Goal: Transaction & Acquisition: Purchase product/service

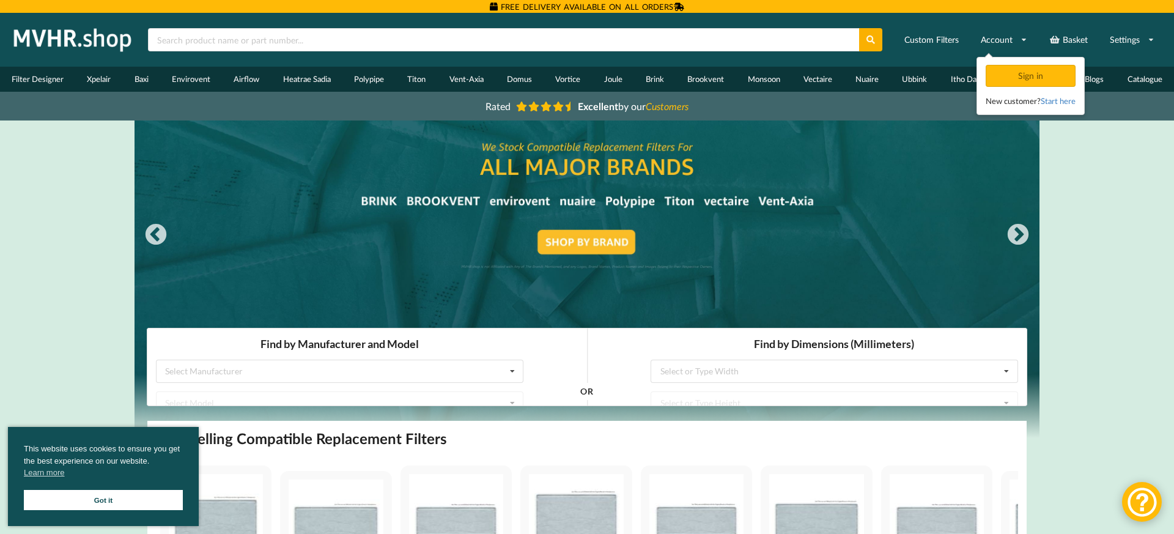
click at [577, 244] on div at bounding box center [587, 278] width 905 height 317
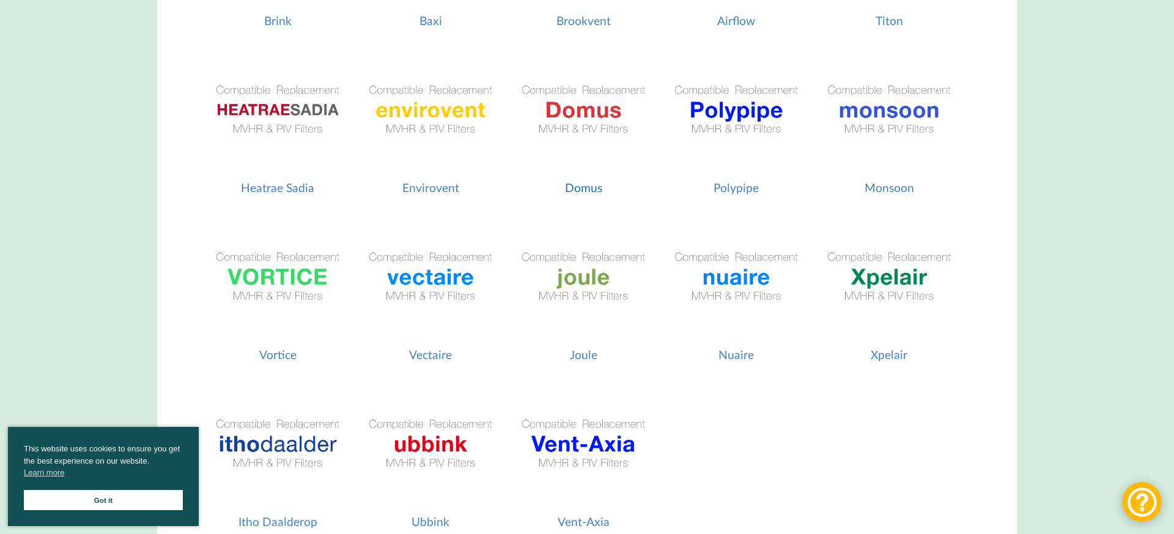
scroll to position [438, 0]
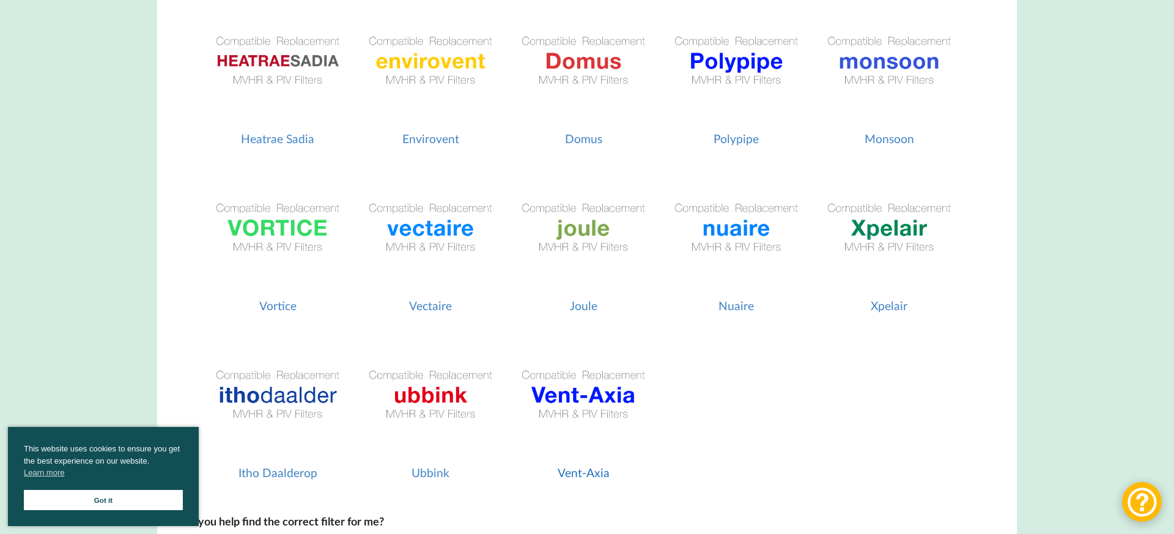
click at [590, 401] on img at bounding box center [583, 394] width 141 height 141
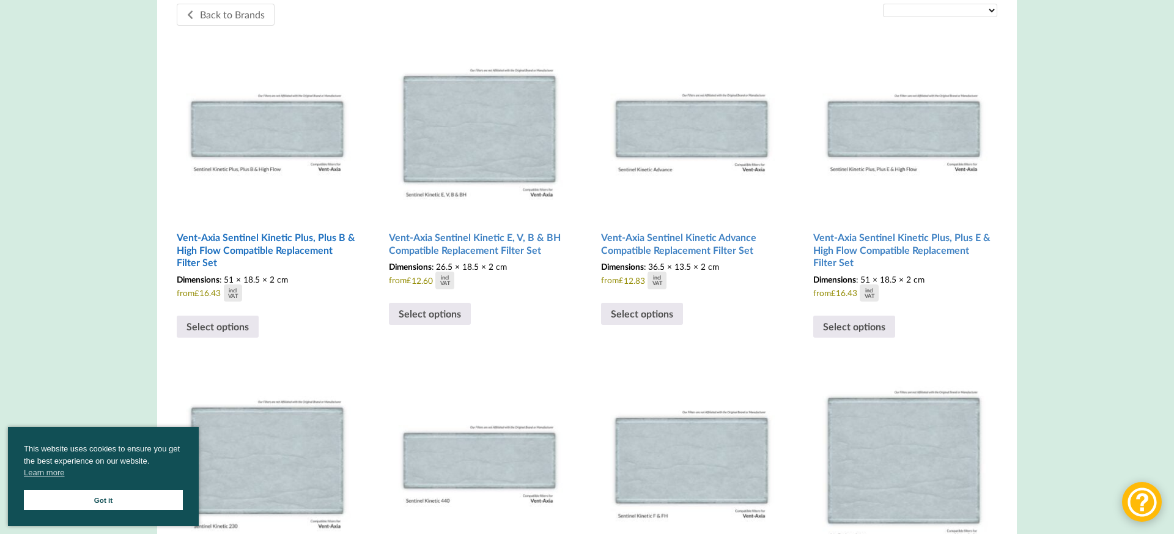
scroll to position [377, 0]
click at [710, 243] on h2 "Vent-Axia Sentinel Kinetic Advance Compatible Replacement Filter Set" at bounding box center [691, 244] width 181 height 35
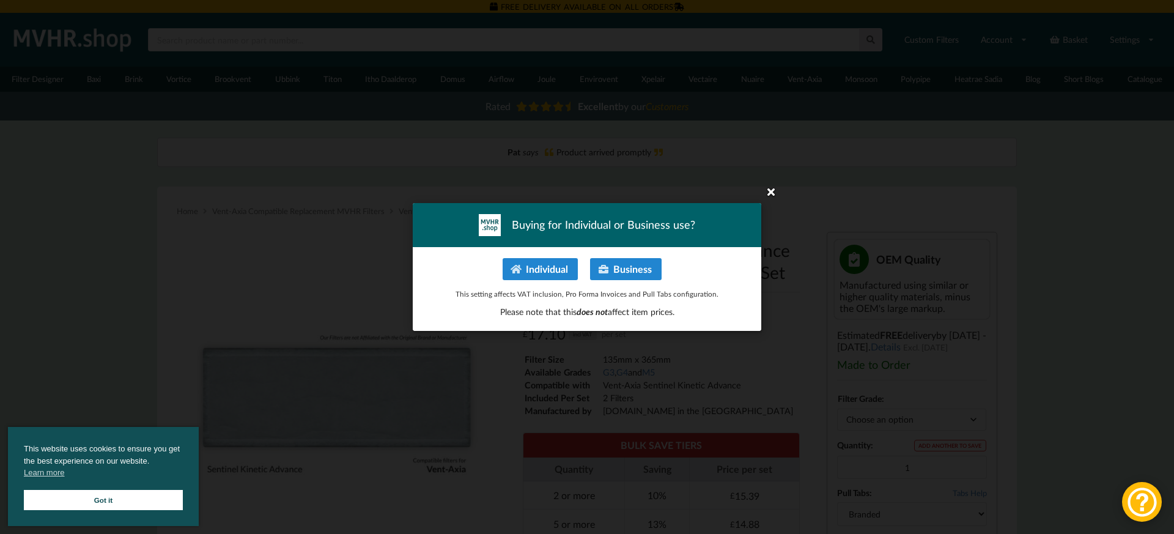
click at [773, 193] on icon at bounding box center [771, 192] width 20 height 20
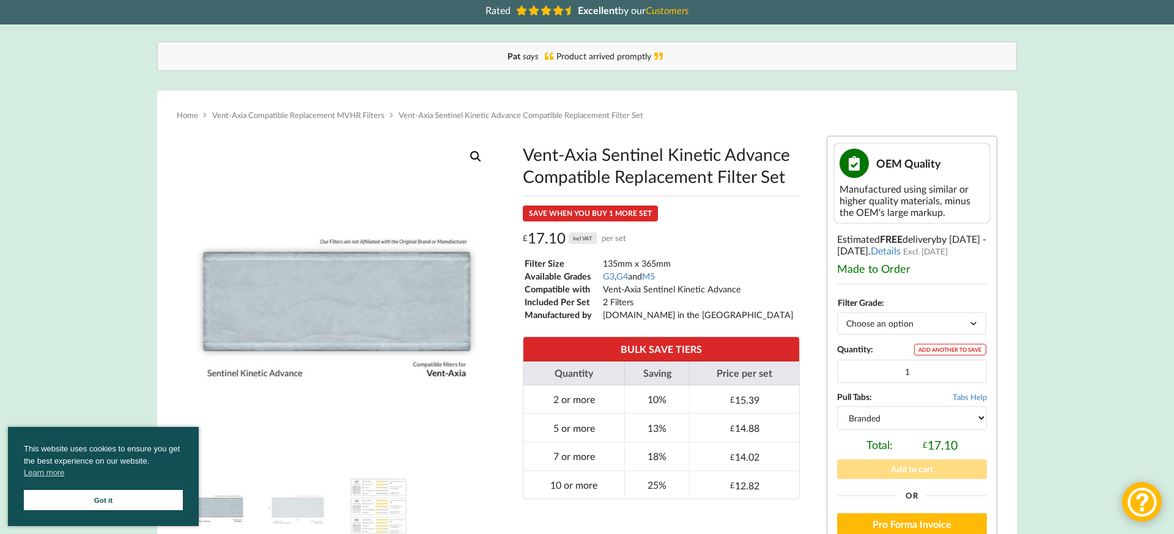
scroll to position [142, 0]
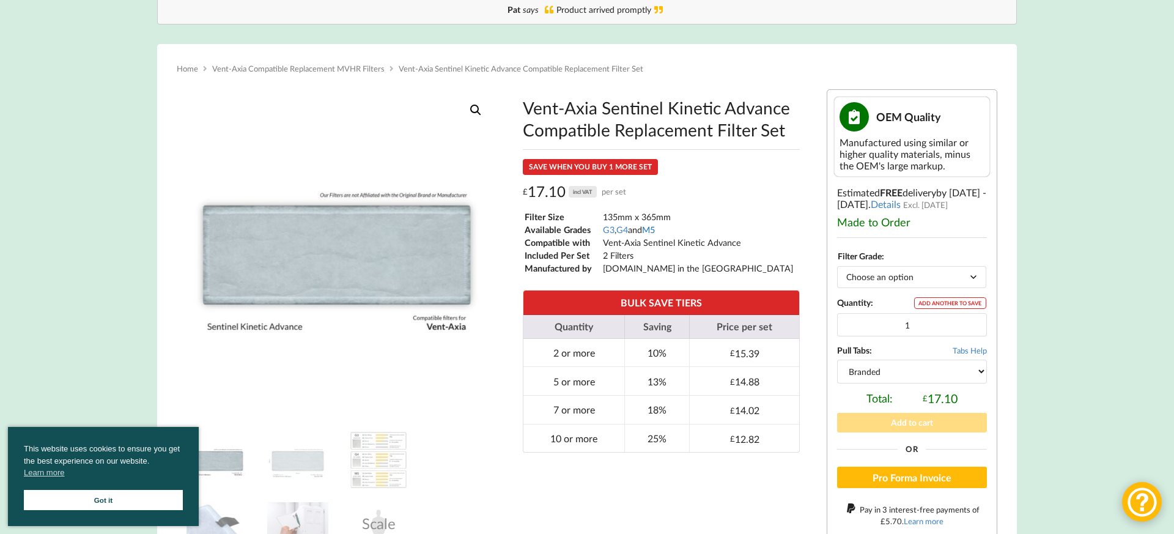
click at [655, 229] on link "M5" at bounding box center [648, 229] width 13 height 10
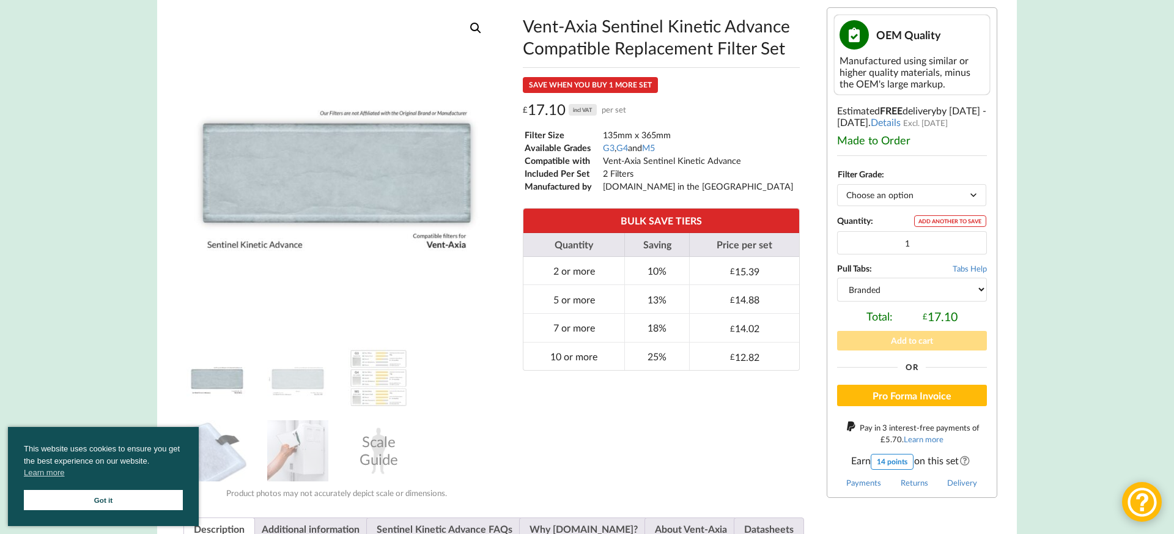
scroll to position [265, 0]
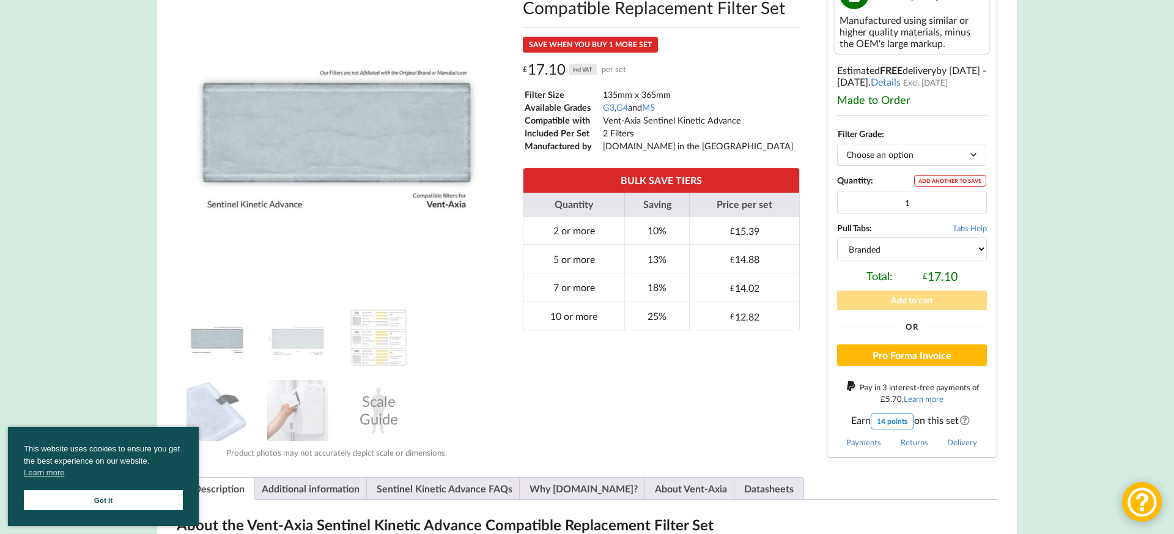
select select "M5"
click at [716, 227] on td "£ 19.98" at bounding box center [743, 230] width 109 height 28
type input "2"
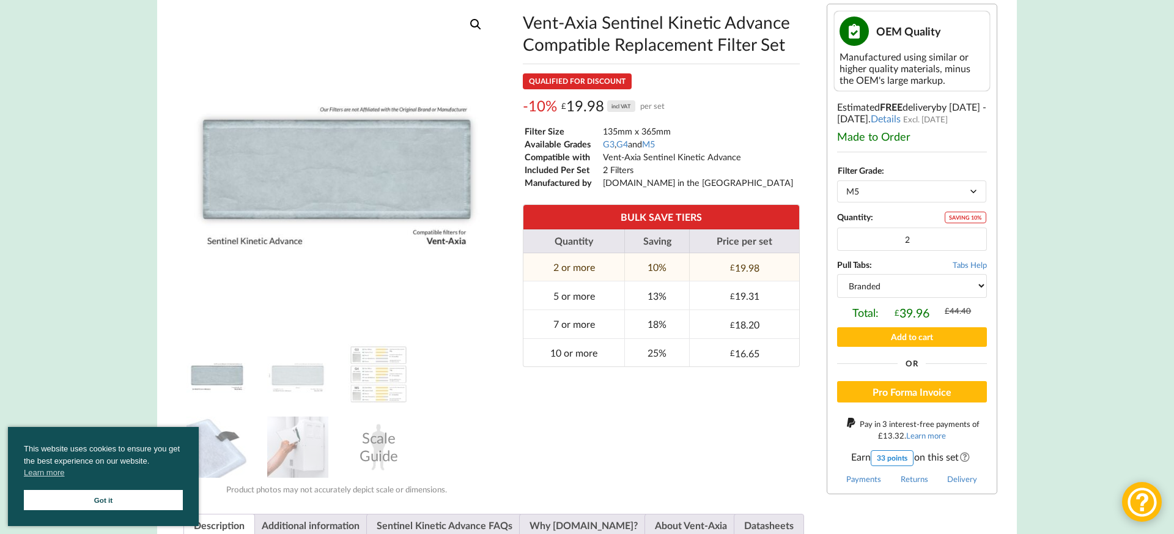
scroll to position [256, 0]
